Goal: Task Accomplishment & Management: Use online tool/utility

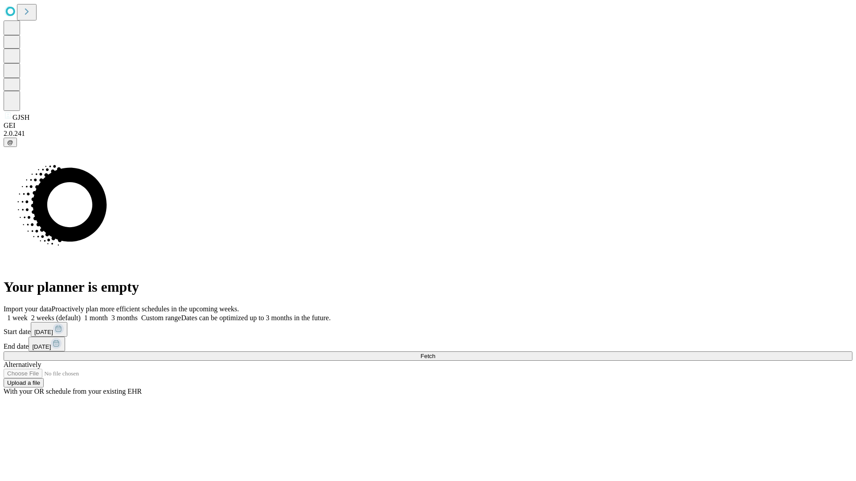
click at [435, 353] on span "Fetch" at bounding box center [427, 356] width 15 height 7
